Goal: Use online tool/utility: Utilize a website feature to perform a specific function

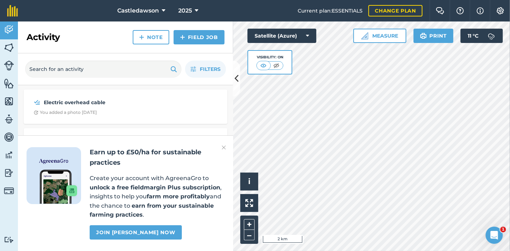
click at [156, 187] on strong "unlock a free fieldmargin Plus subscription" at bounding box center [155, 187] width 130 height 7
click at [221, 148] on div "Earn up to £50/ha for sustainable practices Create your account with AgreenaGro…" at bounding box center [125, 193] width 215 height 116
click at [224, 148] on img at bounding box center [224, 147] width 4 height 9
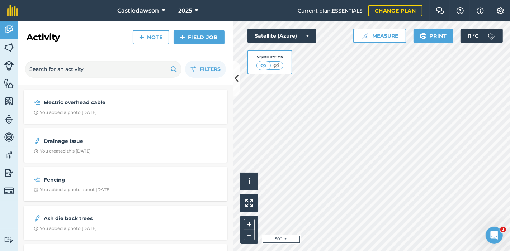
click at [313, 66] on div "Hello i © 2025 TomTom, Microsoft 500 m + – Satellite (Azure) Visibility: On Mea…" at bounding box center [371, 137] width 277 height 230
click at [397, 33] on button "Measure" at bounding box center [379, 36] width 53 height 14
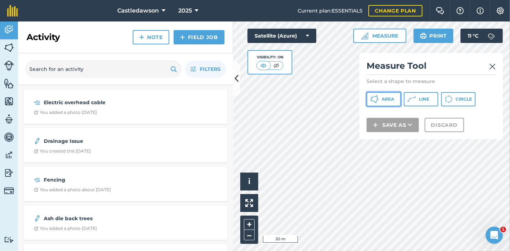
click at [390, 100] on span "Area" at bounding box center [387, 99] width 13 height 6
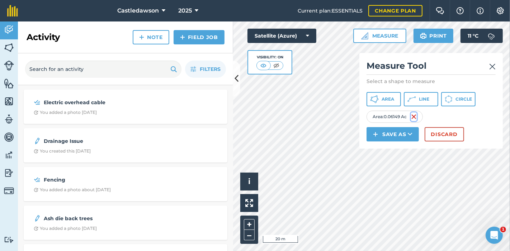
click at [416, 116] on img at bounding box center [414, 117] width 6 height 9
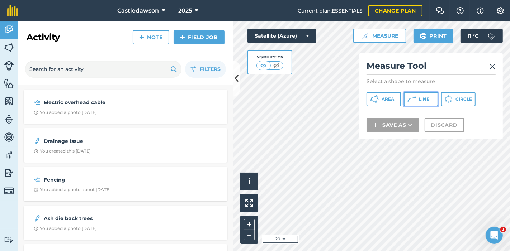
click at [425, 99] on span "Line" at bounding box center [424, 99] width 10 height 6
click at [387, 102] on button "Area" at bounding box center [383, 99] width 34 height 14
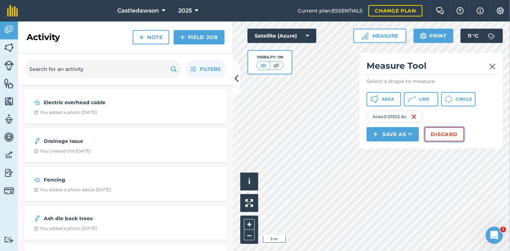
click at [439, 132] on button "Discard" at bounding box center [443, 134] width 39 height 14
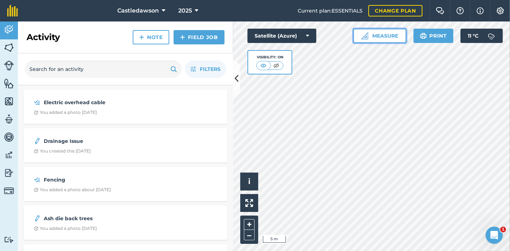
click at [386, 35] on button "Measure" at bounding box center [379, 36] width 53 height 14
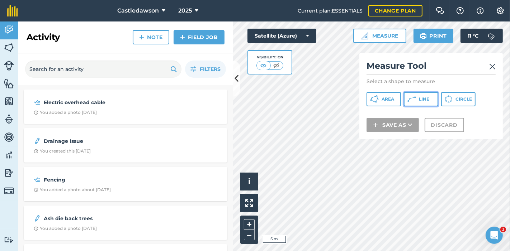
click at [412, 97] on icon at bounding box center [411, 99] width 9 height 9
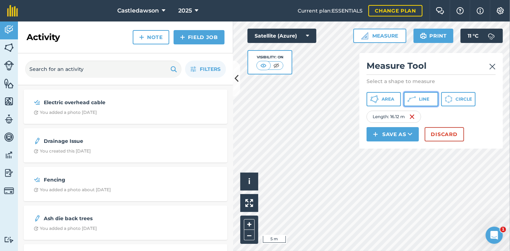
click at [417, 97] on button "Line" at bounding box center [421, 99] width 34 height 14
